Goal: Task Accomplishment & Management: Manage account settings

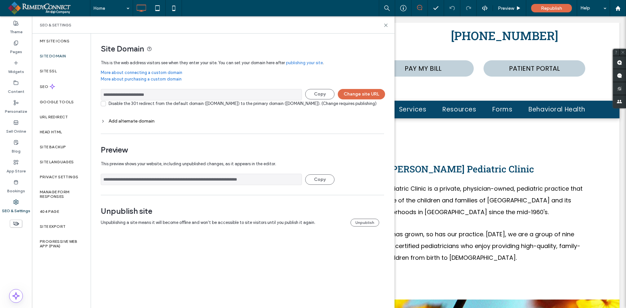
click at [144, 124] on div "Add alternate domain" at bounding box center [242, 121] width 283 height 6
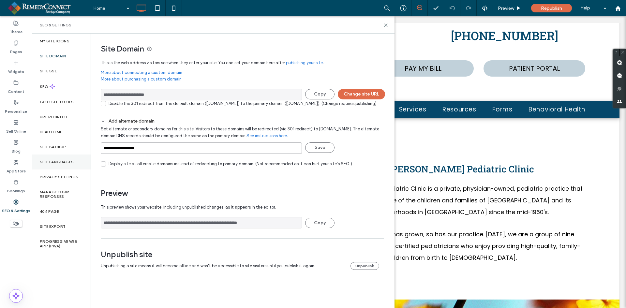
drag, startPoint x: 155, startPoint y: 155, endPoint x: 63, endPoint y: 159, distance: 92.0
click at [63, 159] on div "**********" at bounding box center [213, 171] width 363 height 275
drag, startPoint x: 168, startPoint y: 97, endPoint x: 26, endPoint y: 92, distance: 141.9
click at [26, 92] on div "**********" at bounding box center [16, 162] width 32 height 292
drag, startPoint x: 182, startPoint y: 156, endPoint x: 25, endPoint y: 169, distance: 157.5
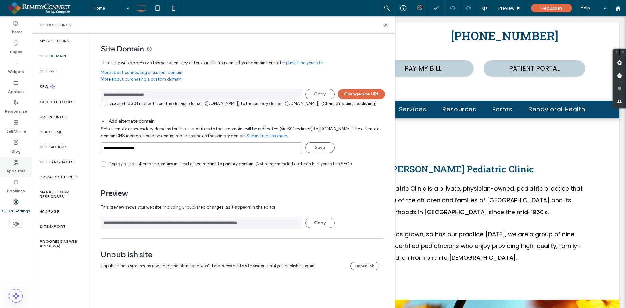
click at [25, 169] on div "**********" at bounding box center [16, 162] width 32 height 292
click at [322, 153] on button "Save" at bounding box center [319, 148] width 29 height 10
click at [355, 92] on button "Change site URL" at bounding box center [361, 94] width 47 height 10
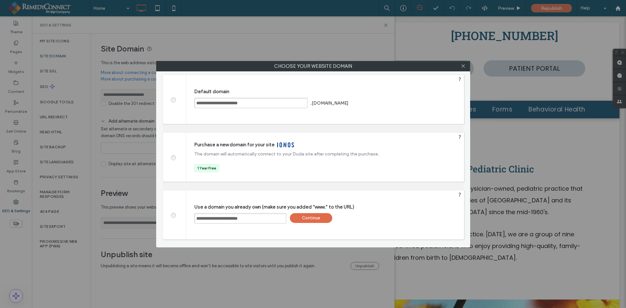
click at [260, 219] on input "**********" at bounding box center [240, 218] width 92 height 10
paste input "**********"
type input "**********"
click at [310, 219] on div "Continue" at bounding box center [311, 218] width 42 height 10
type input "**********"
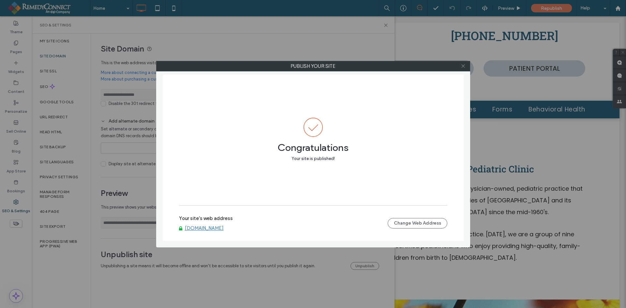
click at [464, 66] on icon at bounding box center [463, 66] width 5 height 5
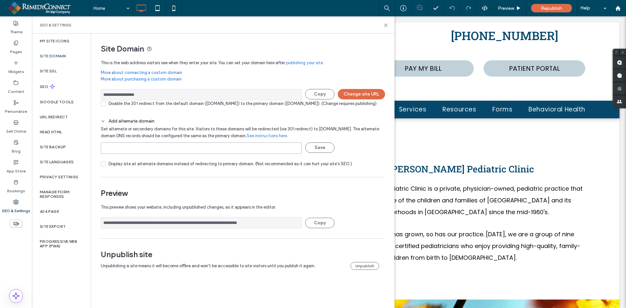
click at [116, 154] on input at bounding box center [201, 148] width 201 height 11
paste input "**********"
type input "**********"
click at [320, 153] on button "Save" at bounding box center [319, 148] width 29 height 10
click at [551, 7] on span "Republish" at bounding box center [551, 9] width 21 height 6
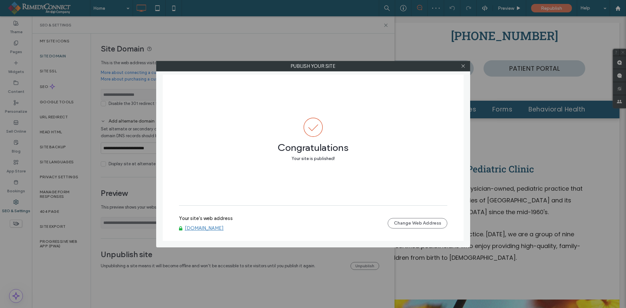
click at [223, 228] on link "www.ballardpeds.com" at bounding box center [204, 228] width 39 height 6
click at [463, 68] on icon at bounding box center [463, 66] width 5 height 5
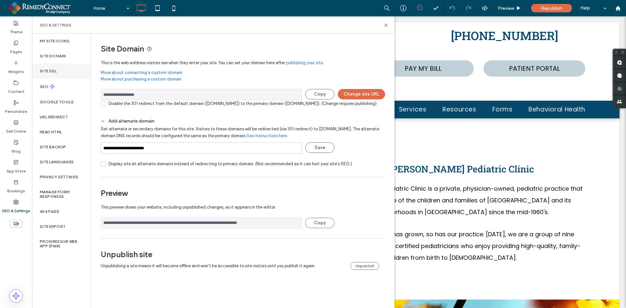
click at [57, 74] on div "Site SSL" at bounding box center [61, 71] width 59 height 15
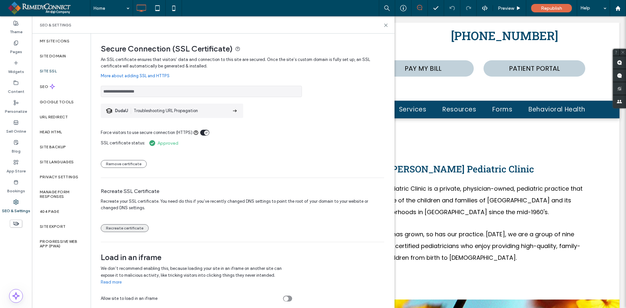
click at [130, 226] on button "Recreate certificate" at bounding box center [125, 228] width 48 height 8
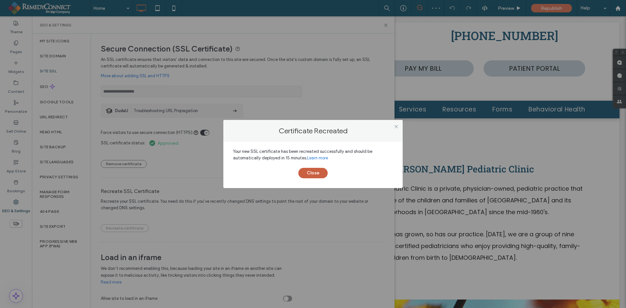
click at [311, 175] on button "Close" at bounding box center [312, 173] width 29 height 10
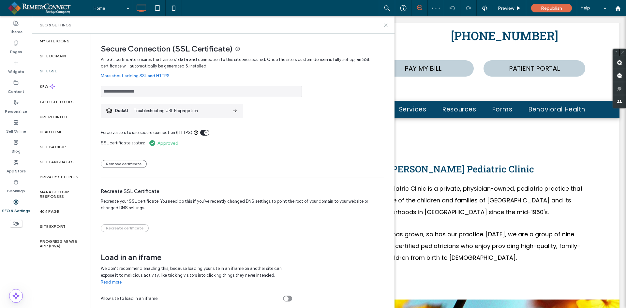
click at [385, 27] on icon at bounding box center [386, 25] width 5 height 5
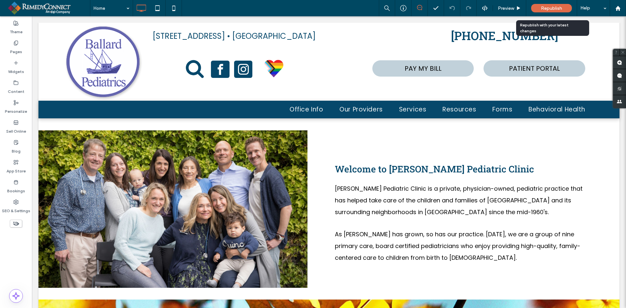
click at [547, 7] on span "Republish" at bounding box center [551, 9] width 21 height 6
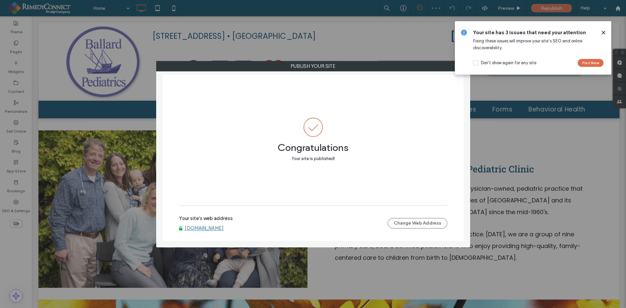
click at [203, 229] on link "[DOMAIN_NAME]" at bounding box center [204, 228] width 39 height 6
click at [605, 32] on use at bounding box center [603, 32] width 3 height 3
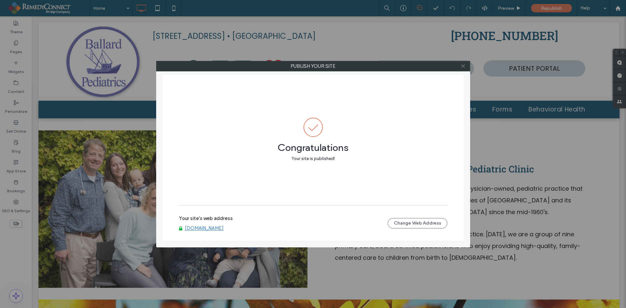
click at [464, 66] on use at bounding box center [462, 66] width 3 height 3
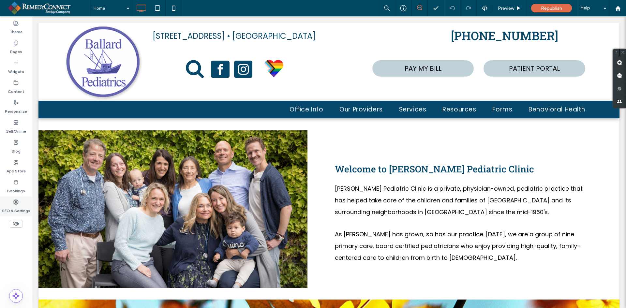
click at [15, 207] on label "SEO & Settings" at bounding box center [16, 209] width 28 height 9
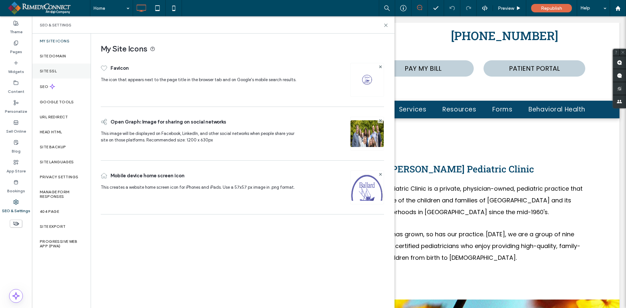
click at [57, 70] on div "Site SSL" at bounding box center [61, 71] width 59 height 15
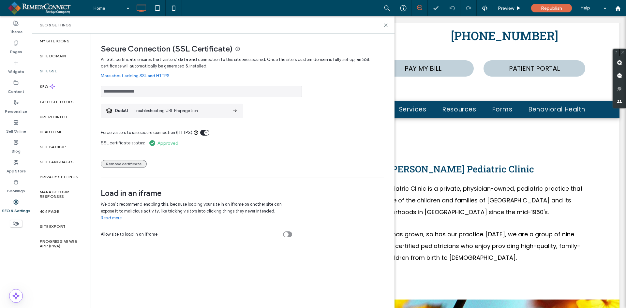
click at [126, 164] on button "Remove certificate" at bounding box center [124, 164] width 46 height 8
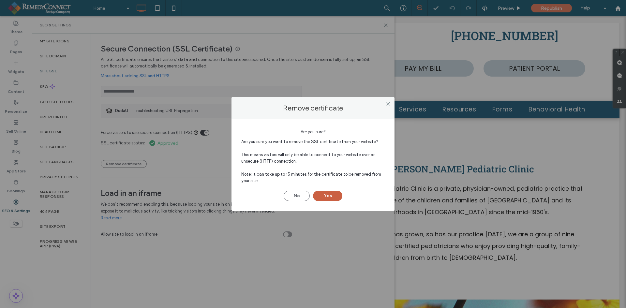
click at [330, 197] on button "Yes" at bounding box center [327, 196] width 29 height 10
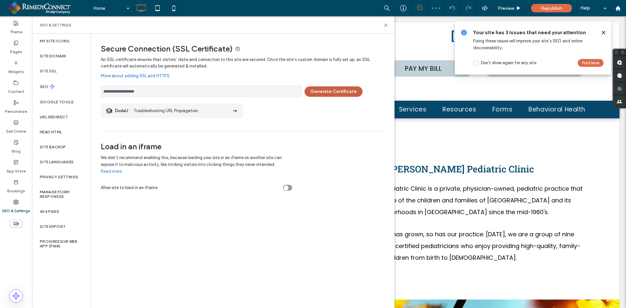
click at [328, 91] on button "Generate Certificate" at bounding box center [334, 91] width 58 height 10
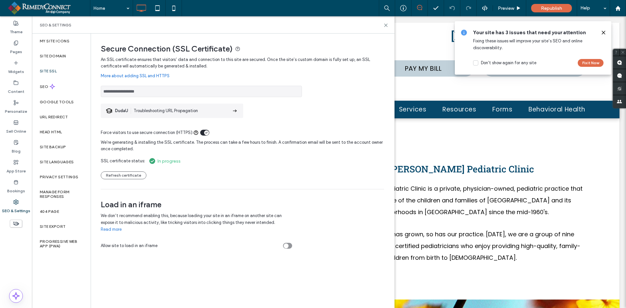
drag, startPoint x: 603, startPoint y: 33, endPoint x: 562, endPoint y: 16, distance: 44.6
click at [603, 33] on use at bounding box center [603, 32] width 3 height 3
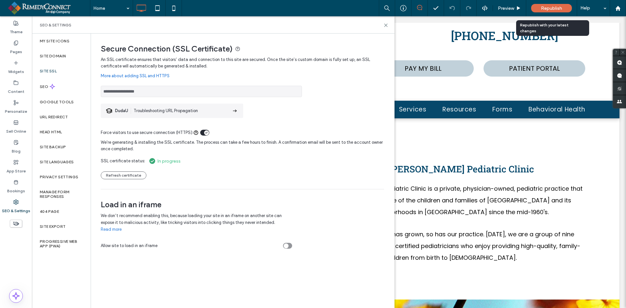
click at [559, 9] on span "Republish" at bounding box center [551, 9] width 21 height 6
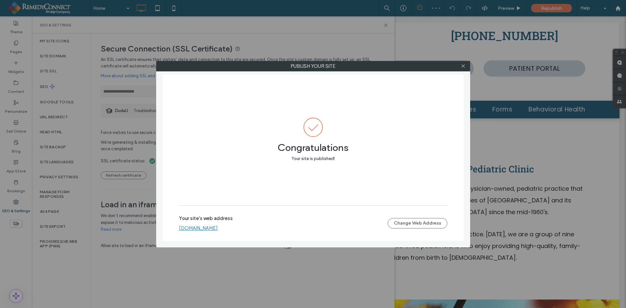
click at [217, 231] on link "[DOMAIN_NAME]" at bounding box center [198, 228] width 39 height 6
click at [204, 227] on link "[DOMAIN_NAME]" at bounding box center [198, 228] width 39 height 6
click at [464, 67] on icon at bounding box center [463, 66] width 5 height 5
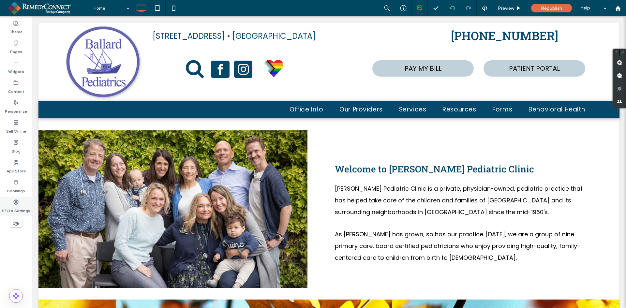
click at [18, 208] on label "SEO & Settings" at bounding box center [16, 209] width 28 height 9
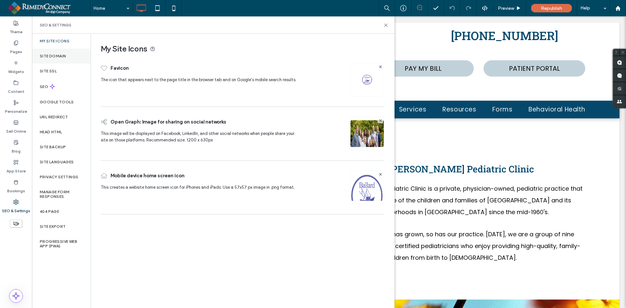
click at [57, 59] on div "Site Domain" at bounding box center [61, 56] width 59 height 15
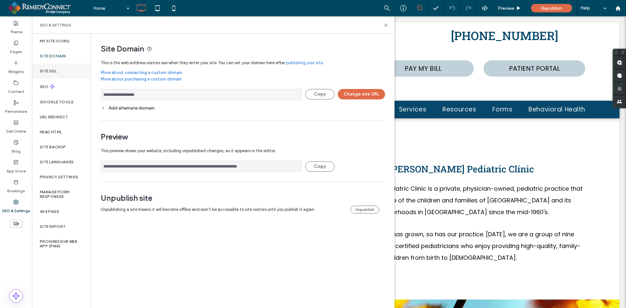
click at [68, 68] on div "Site SSL" at bounding box center [61, 71] width 59 height 15
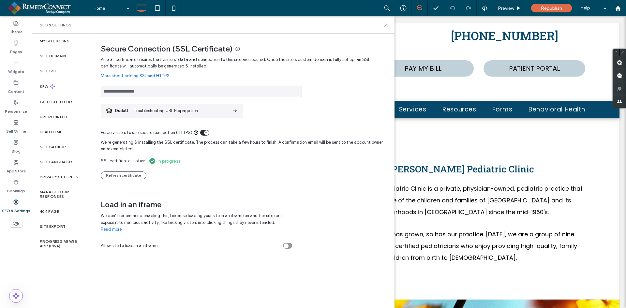
drag, startPoint x: 387, startPoint y: 26, endPoint x: 357, endPoint y: 9, distance: 34.6
click at [387, 26] on use at bounding box center [386, 25] width 3 height 3
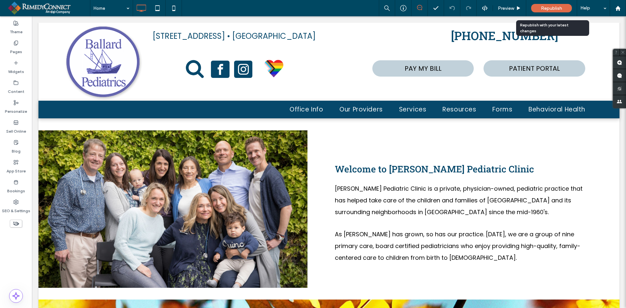
click at [546, 6] on span "Republish" at bounding box center [551, 9] width 21 height 6
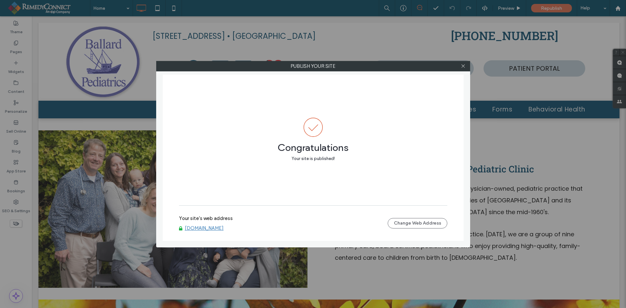
click at [198, 226] on link "www.ballardpeds.com" at bounding box center [204, 228] width 39 height 6
click at [466, 67] on div at bounding box center [464, 66] width 10 height 10
click at [464, 66] on use at bounding box center [462, 66] width 3 height 3
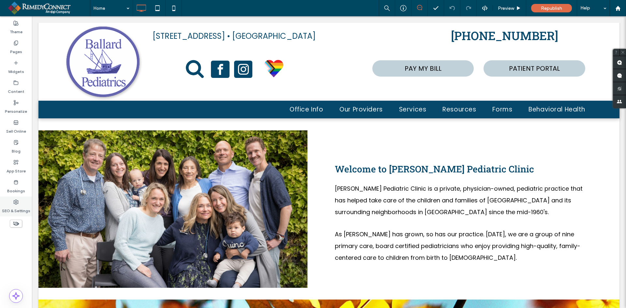
click at [14, 204] on icon at bounding box center [15, 202] width 5 height 5
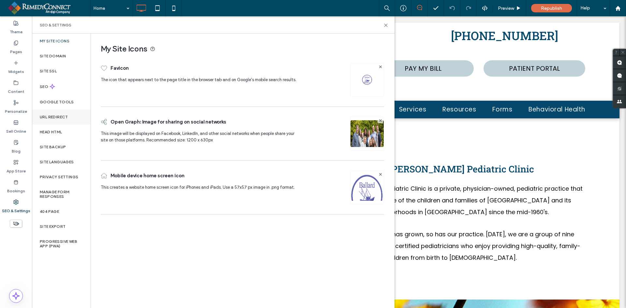
click at [65, 117] on label "URL Redirect" at bounding box center [54, 117] width 28 height 5
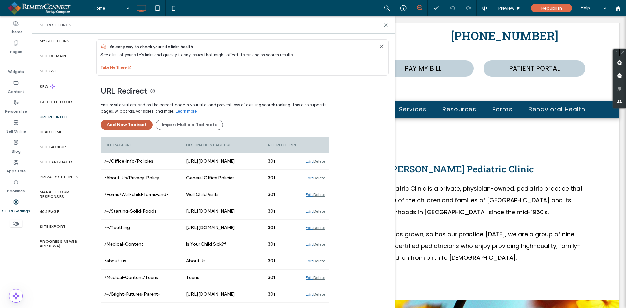
click at [138, 128] on button "Add New Redirect" at bounding box center [127, 125] width 52 height 10
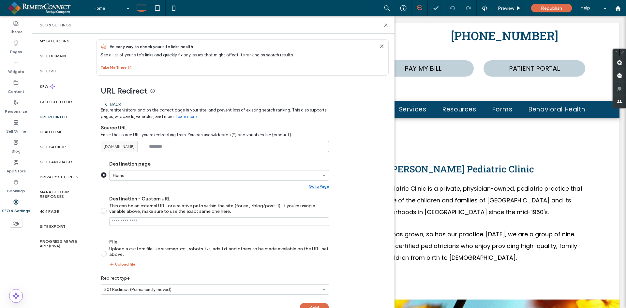
click at [186, 144] on input at bounding box center [215, 146] width 228 height 11
paste input "********"
type input "********"
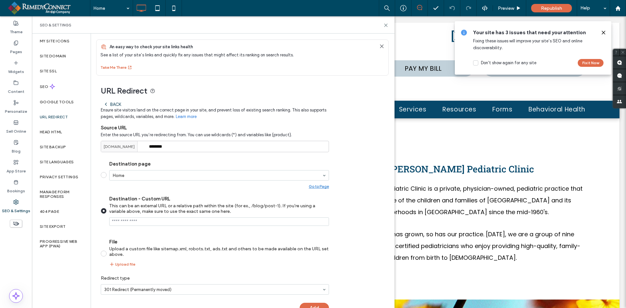
click at [131, 223] on input "Destination - Custom URL This can be an external URL or a relative path within …" at bounding box center [219, 222] width 220 height 8
paste input "**********"
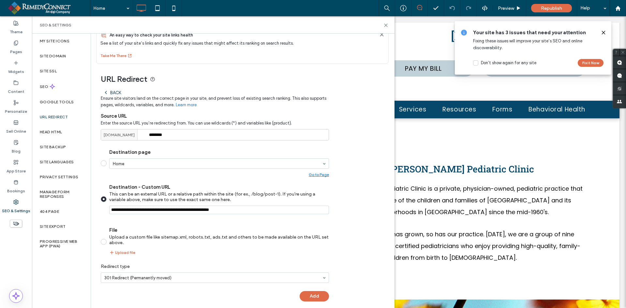
scroll to position [18, 0]
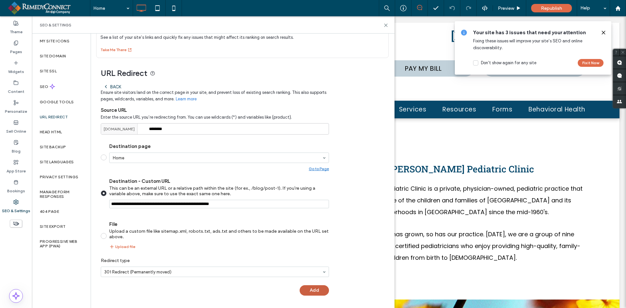
type input "**********"
click at [314, 288] on button "Add" at bounding box center [314, 290] width 29 height 10
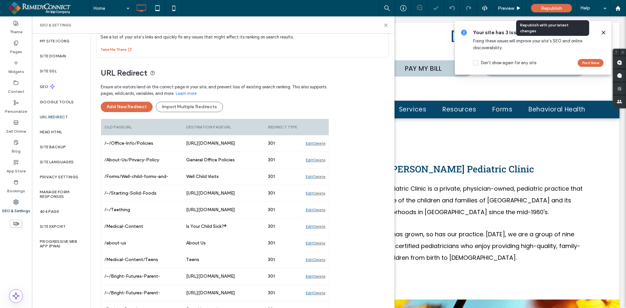
click at [542, 6] on span "Republish" at bounding box center [551, 9] width 21 height 6
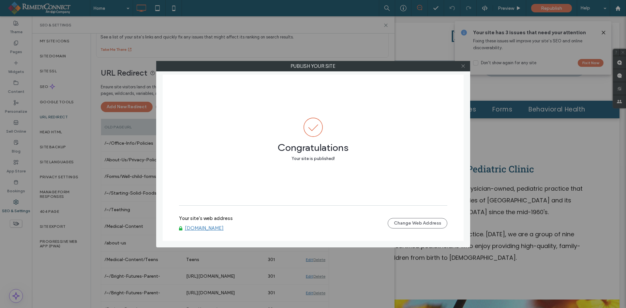
click at [463, 67] on use at bounding box center [462, 66] width 3 height 3
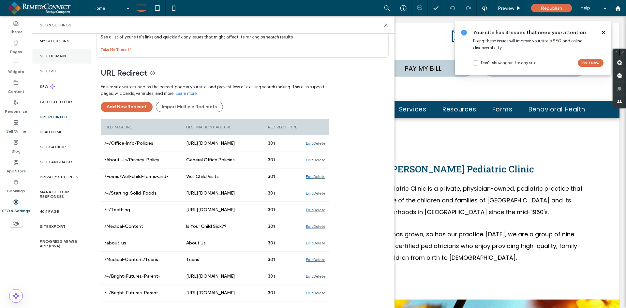
click at [66, 53] on div "Site Domain" at bounding box center [61, 56] width 59 height 15
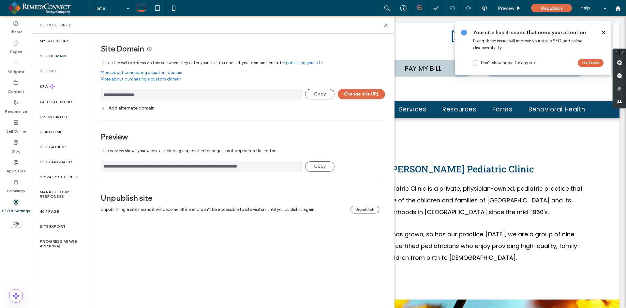
click at [133, 107] on div "Add alternate domain" at bounding box center [242, 108] width 283 height 6
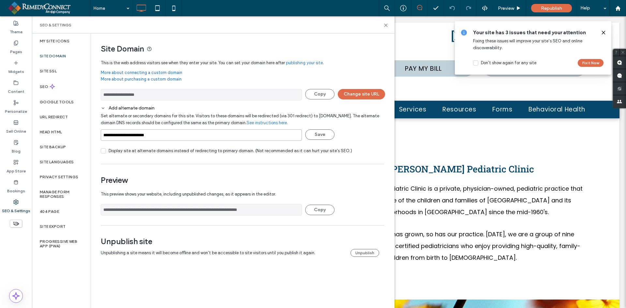
click at [170, 135] on input "**********" at bounding box center [201, 134] width 201 height 11
click at [273, 124] on link "See instructions here." at bounding box center [267, 123] width 41 height 7
drag, startPoint x: 270, startPoint y: 122, endPoint x: 262, endPoint y: 123, distance: 7.5
click at [262, 123] on link "See instructions here." at bounding box center [267, 123] width 41 height 7
click at [258, 123] on link "See instructions here." at bounding box center [267, 123] width 41 height 7
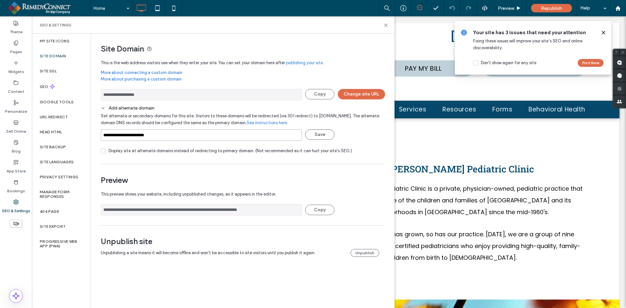
click at [177, 133] on input "**********" at bounding box center [201, 134] width 201 height 11
paste input "**********"
type input "**********"
click at [317, 136] on button "Save" at bounding box center [319, 134] width 29 height 10
click at [268, 121] on link "See instructions here." at bounding box center [267, 123] width 41 height 7
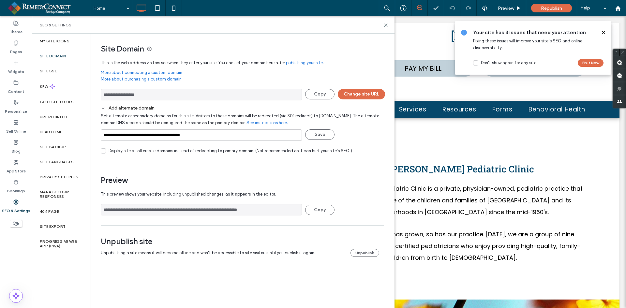
drag, startPoint x: 256, startPoint y: 122, endPoint x: 202, endPoint y: 108, distance: 56.1
click at [202, 108] on div "Add alternate domain" at bounding box center [242, 108] width 283 height 6
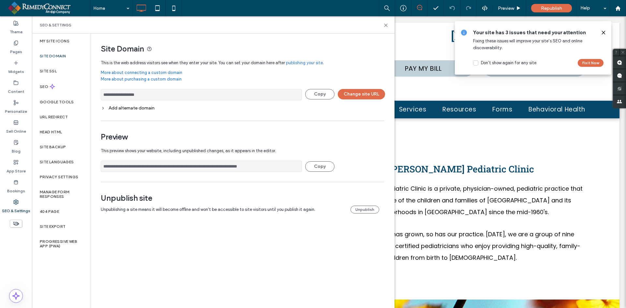
click at [186, 110] on div "Add alternate domain" at bounding box center [242, 108] width 283 height 6
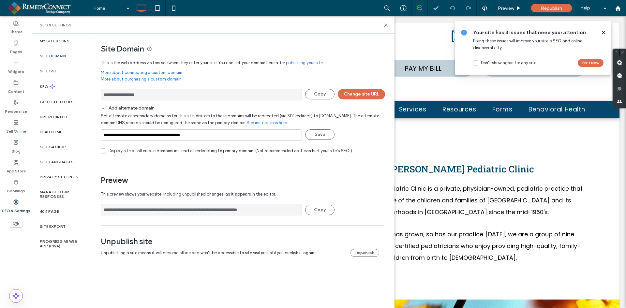
click at [263, 121] on link "See instructions here." at bounding box center [267, 123] width 41 height 7
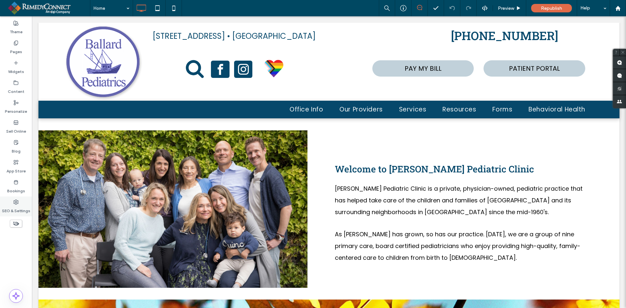
click at [10, 212] on label "SEO & Settings" at bounding box center [16, 209] width 28 height 9
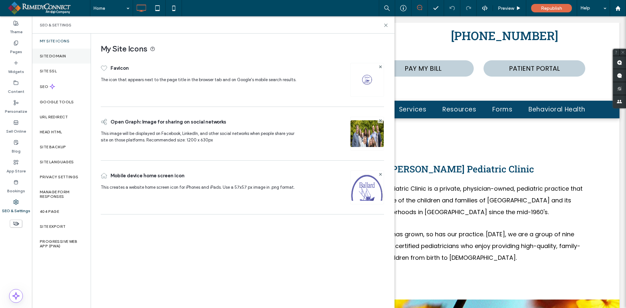
click at [64, 55] on label "Site Domain" at bounding box center [53, 56] width 26 height 5
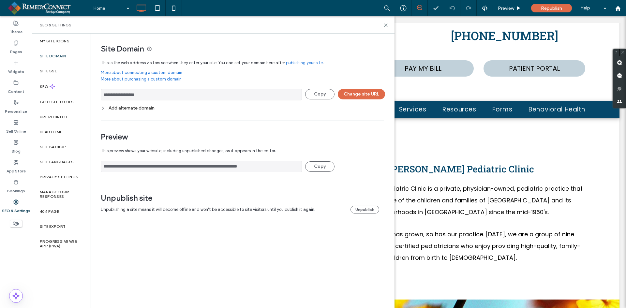
click at [141, 109] on div "Add alternate domain" at bounding box center [242, 108] width 283 height 6
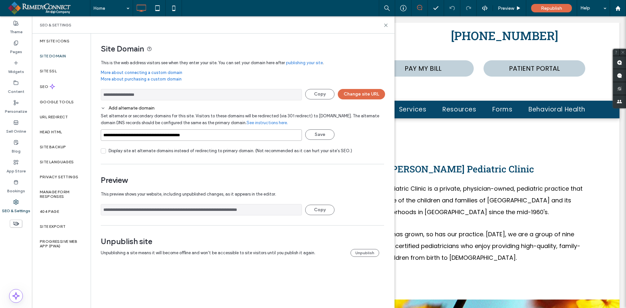
drag, startPoint x: 219, startPoint y: 137, endPoint x: 159, endPoint y: 141, distance: 60.5
click at [159, 141] on input "**********" at bounding box center [201, 134] width 201 height 11
click at [258, 124] on link "See instructions here." at bounding box center [267, 123] width 41 height 7
click at [558, 6] on span "Republish" at bounding box center [551, 9] width 21 height 6
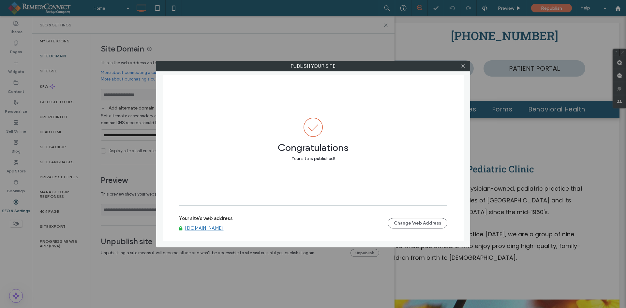
click at [211, 231] on link "www.ballardpeds.com" at bounding box center [204, 228] width 39 height 6
click at [463, 66] on icon at bounding box center [463, 66] width 5 height 5
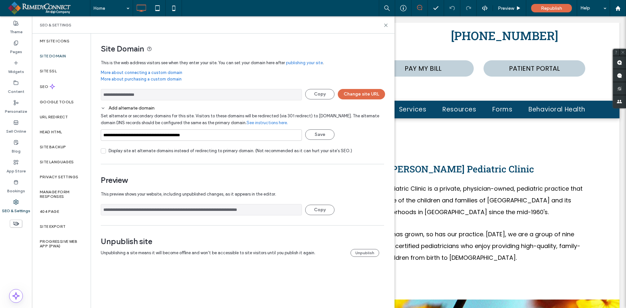
click at [106, 108] on div "Add alternate domain" at bounding box center [242, 108] width 283 height 6
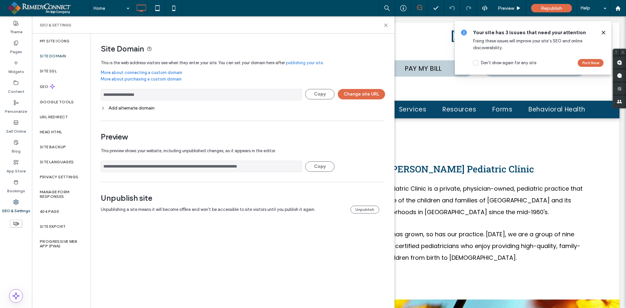
click at [120, 109] on div "Add alternate domain" at bounding box center [242, 108] width 283 height 6
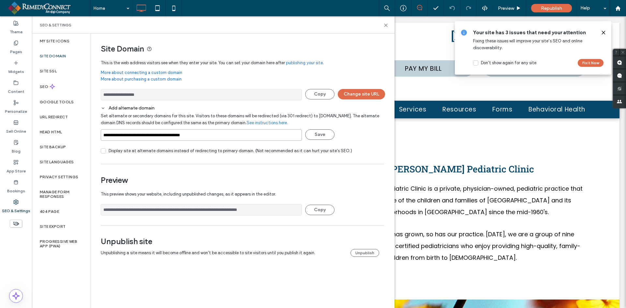
drag, startPoint x: 204, startPoint y: 140, endPoint x: 159, endPoint y: 141, distance: 45.0
click at [159, 141] on div "**********" at bounding box center [201, 136] width 201 height 21
click at [320, 137] on button "Save" at bounding box center [319, 134] width 29 height 10
click at [545, 6] on span "Republish" at bounding box center [551, 9] width 21 height 6
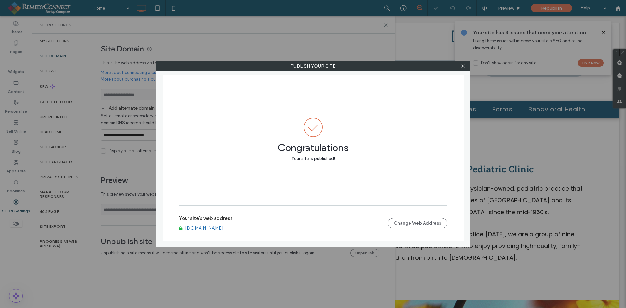
click at [207, 230] on link "[DOMAIN_NAME]" at bounding box center [204, 228] width 39 height 6
click at [464, 66] on icon at bounding box center [463, 66] width 5 height 5
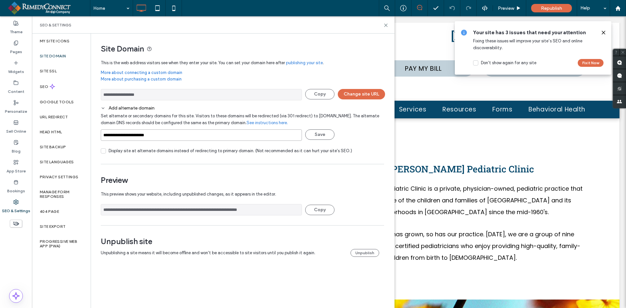
click at [168, 134] on input "**********" at bounding box center [201, 134] width 201 height 11
click at [103, 135] on input "**********" at bounding box center [201, 134] width 201 height 11
drag, startPoint x: 316, startPoint y: 131, endPoint x: 324, endPoint y: 141, distance: 12.1
click at [316, 131] on button "Save" at bounding box center [319, 134] width 29 height 10
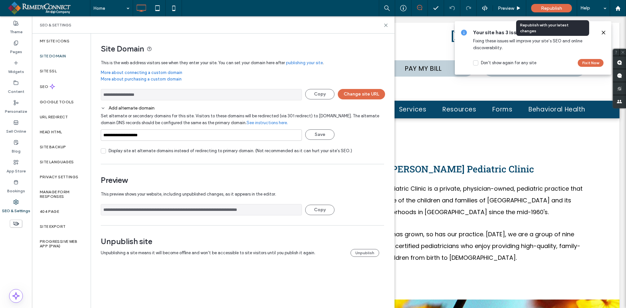
click at [542, 6] on span "Republish" at bounding box center [551, 9] width 21 height 6
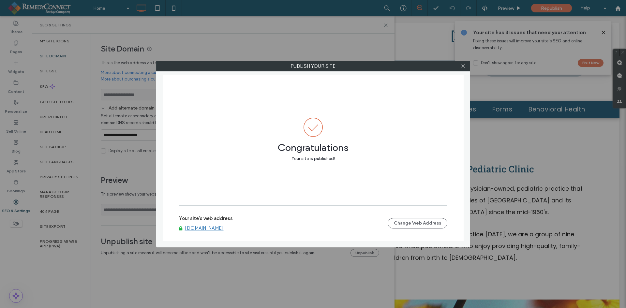
click at [223, 230] on link "[DOMAIN_NAME]" at bounding box center [204, 228] width 39 height 6
click at [466, 65] on div at bounding box center [464, 66] width 10 height 10
drag, startPoint x: 463, startPoint y: 65, endPoint x: 406, endPoint y: 79, distance: 59.1
click at [463, 65] on icon at bounding box center [463, 66] width 5 height 5
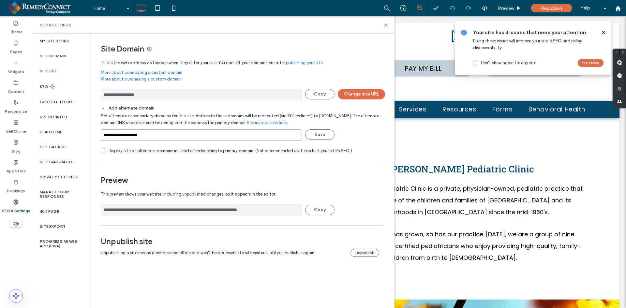
click at [156, 135] on input "**********" at bounding box center [201, 134] width 201 height 11
type input "**********"
drag, startPoint x: 320, startPoint y: 133, endPoint x: 284, endPoint y: 146, distance: 38.4
click at [320, 133] on button "Save" at bounding box center [319, 134] width 29 height 10
click at [560, 8] on span "Republish" at bounding box center [551, 9] width 21 height 6
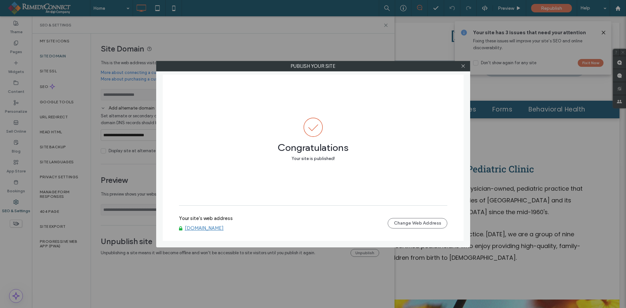
drag, startPoint x: 463, startPoint y: 66, endPoint x: 467, endPoint y: 67, distance: 3.8
click at [467, 67] on div at bounding box center [464, 66] width 10 height 10
click at [466, 64] on div at bounding box center [464, 66] width 10 height 10
click at [454, 63] on label "Publish your site" at bounding box center [313, 66] width 313 height 10
click at [463, 66] on use at bounding box center [462, 66] width 3 height 3
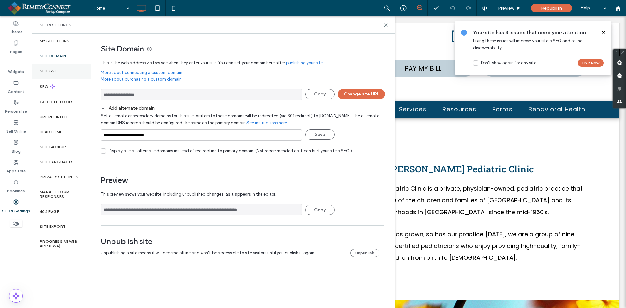
drag, startPoint x: 63, startPoint y: 68, endPoint x: 53, endPoint y: 68, distance: 9.5
click at [63, 68] on div "Site SSL" at bounding box center [61, 71] width 59 height 15
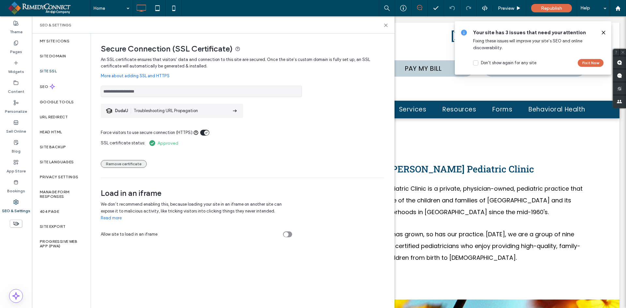
click at [117, 167] on button "Remove certificate" at bounding box center [124, 164] width 46 height 8
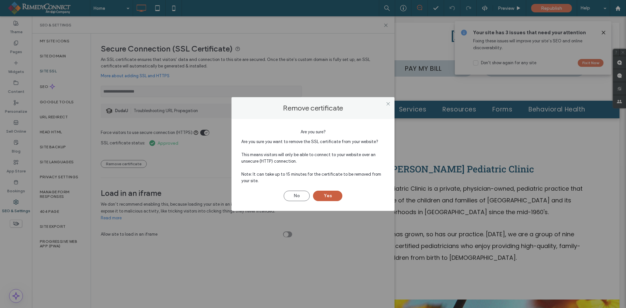
click at [323, 195] on button "Yes" at bounding box center [327, 196] width 29 height 10
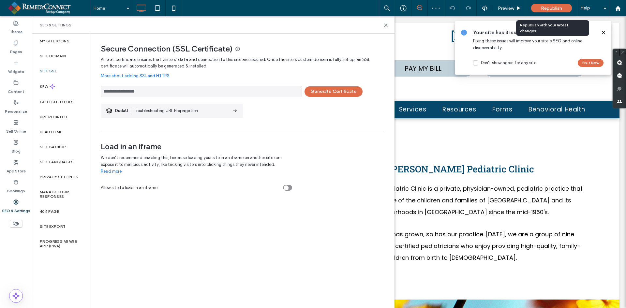
click at [559, 8] on span "Republish" at bounding box center [551, 9] width 21 height 6
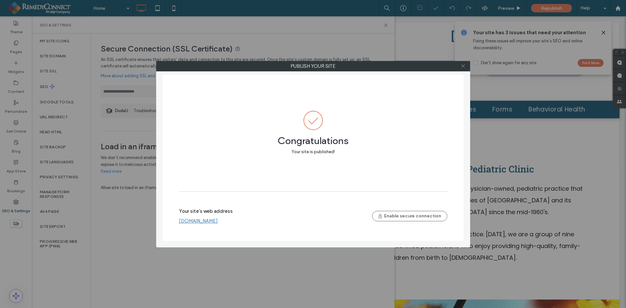
click at [461, 68] on icon at bounding box center [463, 66] width 5 height 5
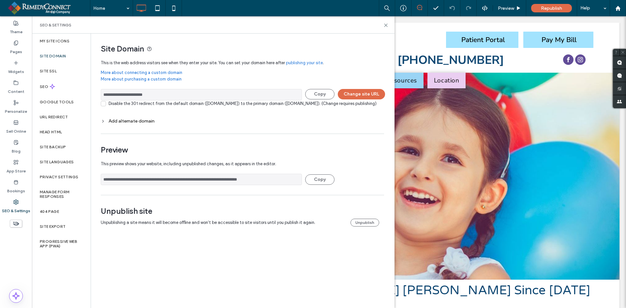
click at [136, 124] on div "Add alternate domain" at bounding box center [242, 121] width 283 height 6
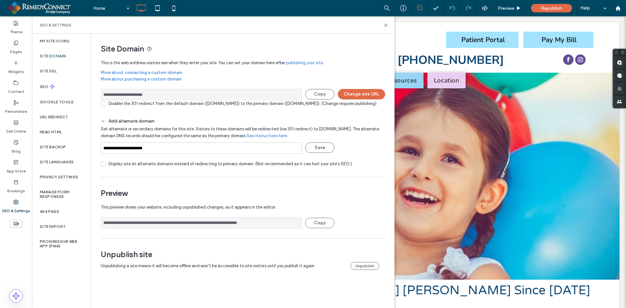
click at [283, 139] on link "See instructions here." at bounding box center [267, 136] width 41 height 7
click at [61, 77] on div "Site SSL" at bounding box center [61, 71] width 59 height 15
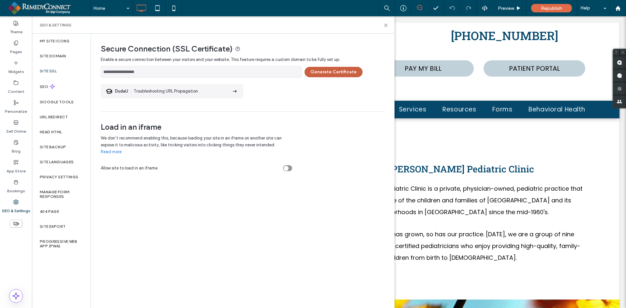
click at [325, 70] on button "Generate Certificate" at bounding box center [334, 72] width 58 height 10
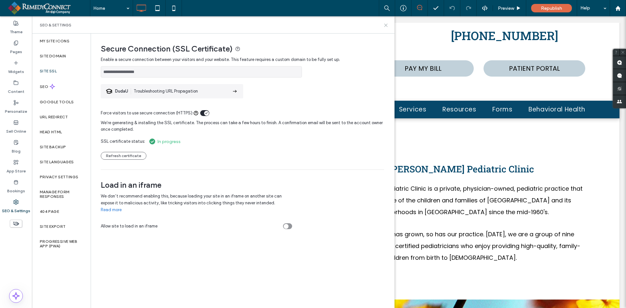
drag, startPoint x: 341, startPoint y: 11, endPoint x: 386, endPoint y: 27, distance: 48.0
click at [386, 27] on icon at bounding box center [386, 25] width 5 height 5
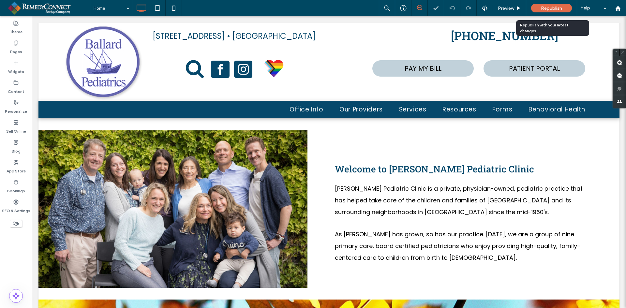
drag, startPoint x: 547, startPoint y: 8, endPoint x: 535, endPoint y: 14, distance: 13.6
click at [547, 8] on span "Republish" at bounding box center [551, 9] width 21 height 6
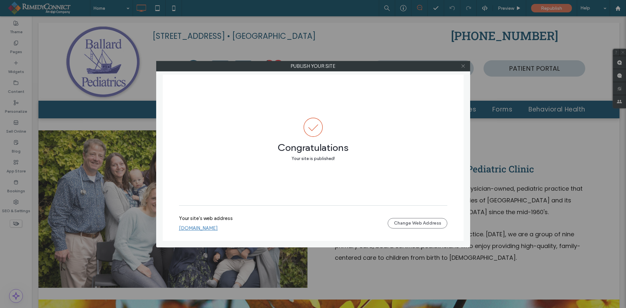
click at [464, 67] on icon at bounding box center [463, 66] width 5 height 5
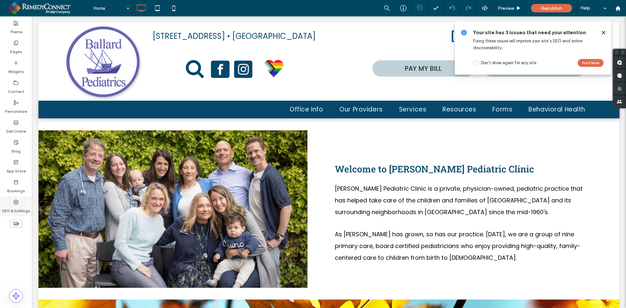
click at [16, 206] on label "SEO & Settings" at bounding box center [16, 209] width 28 height 9
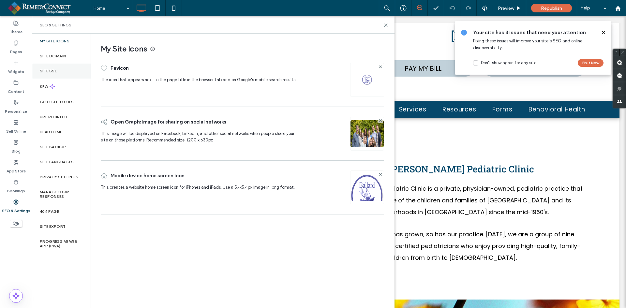
click at [46, 67] on div "Site SSL" at bounding box center [61, 71] width 59 height 15
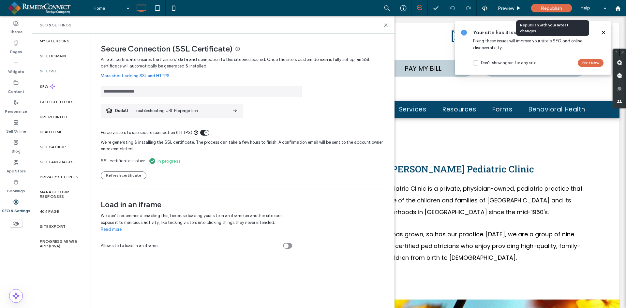
click at [545, 8] on span "Republish" at bounding box center [551, 9] width 21 height 6
